Goal: Task Accomplishment & Management: Manage account settings

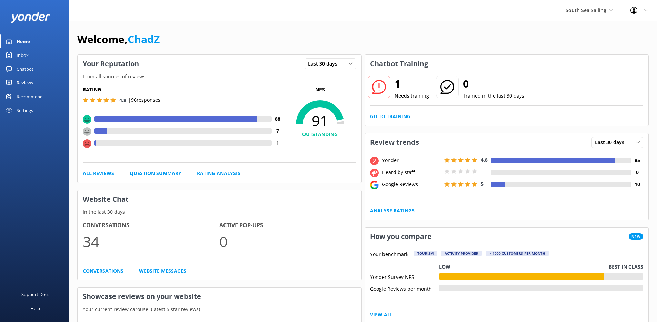
click at [31, 98] on div "Recommend" at bounding box center [30, 97] width 26 height 14
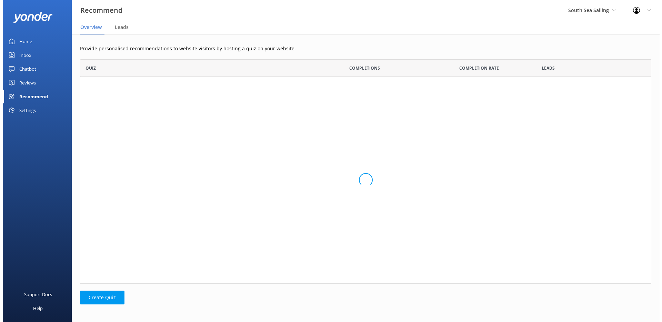
scroll to position [219, 566]
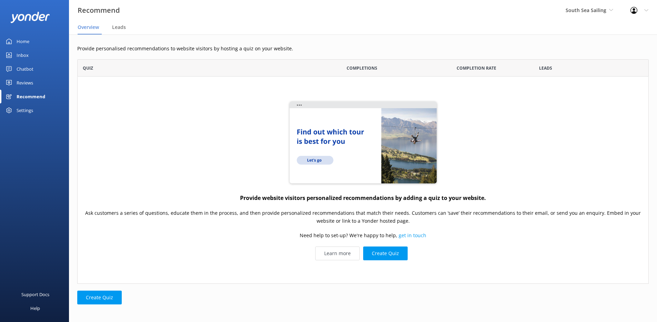
click at [30, 83] on div "Reviews" at bounding box center [25, 83] width 17 height 14
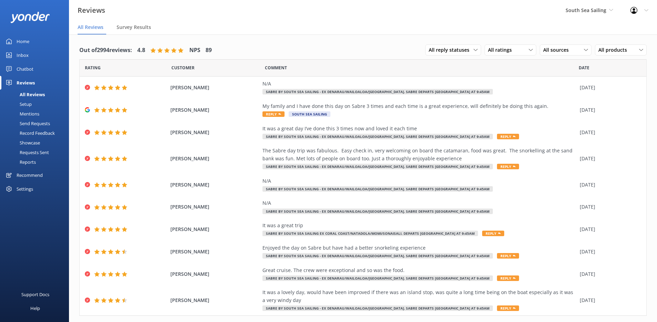
click at [28, 66] on div "Chatbot" at bounding box center [25, 69] width 17 height 14
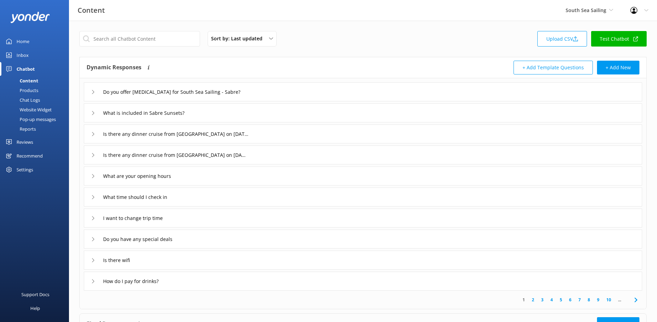
click at [36, 119] on div "Pop-up messages" at bounding box center [30, 119] width 52 height 10
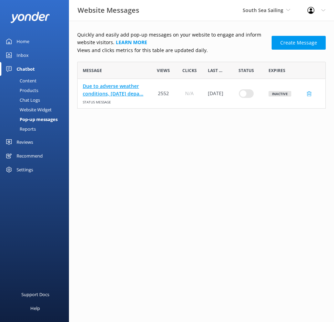
scroll to position [42, 243]
click at [40, 111] on div "Website Widget" at bounding box center [28, 110] width 48 height 10
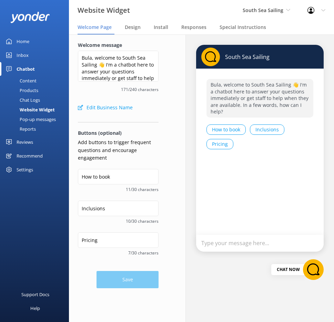
click at [36, 118] on div "Pop-up messages" at bounding box center [30, 119] width 52 height 10
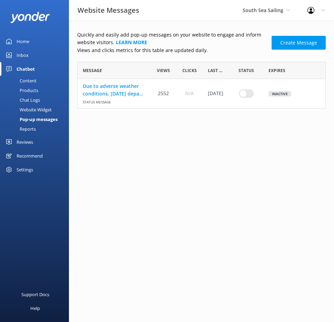
scroll to position [42, 243]
click at [30, 40] on link "Home" at bounding box center [34, 41] width 69 height 14
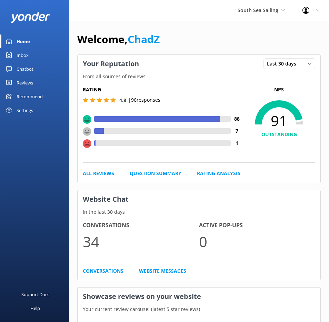
click at [23, 110] on div "Settings" at bounding box center [25, 110] width 17 height 14
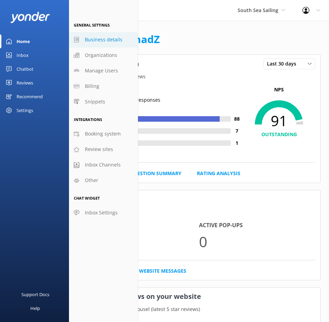
click at [102, 44] on link "Business details" at bounding box center [103, 40] width 69 height 16
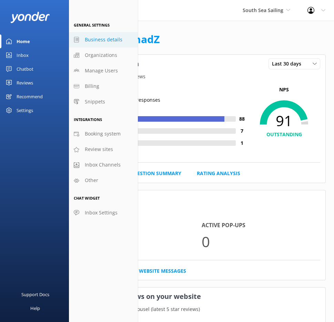
select select "Pacific/Auckland"
